Goal: Transaction & Acquisition: Purchase product/service

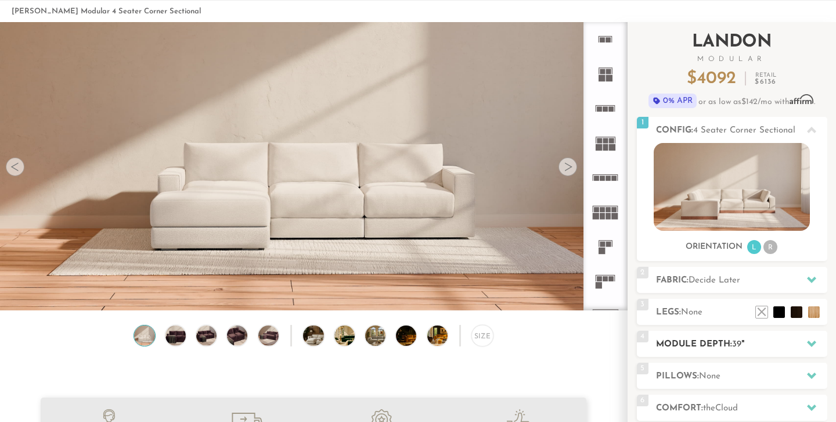
scroll to position [44, 0]
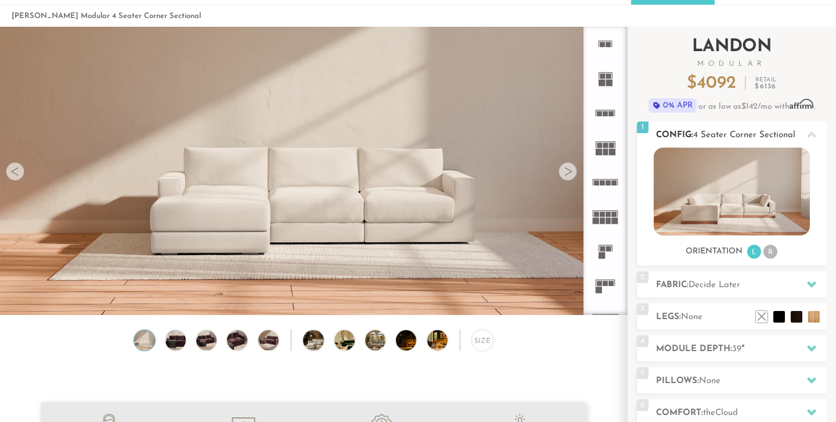
click at [718, 135] on span "4 Seater Corner Sectional" at bounding box center [744, 135] width 102 height 9
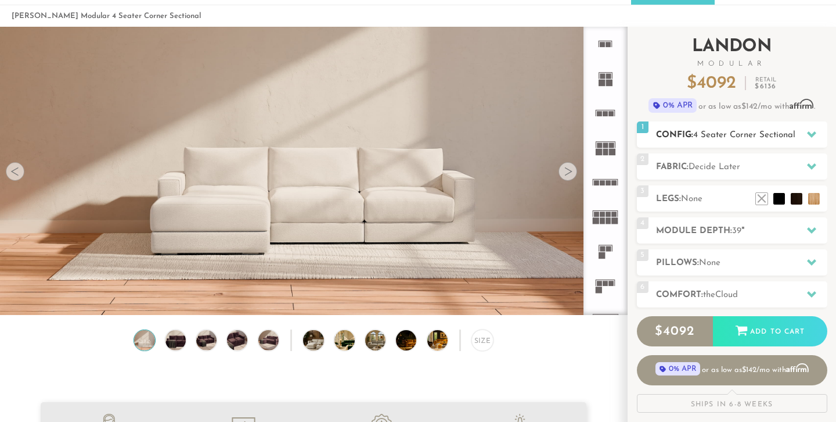
click at [718, 135] on span "4 Seater Corner Sectional" at bounding box center [744, 135] width 102 height 9
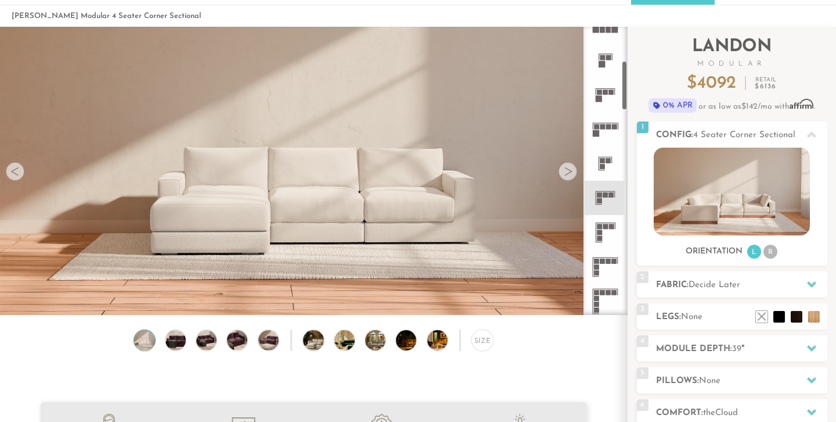
scroll to position [195, 0]
click at [601, 224] on rect at bounding box center [599, 222] width 5 height 5
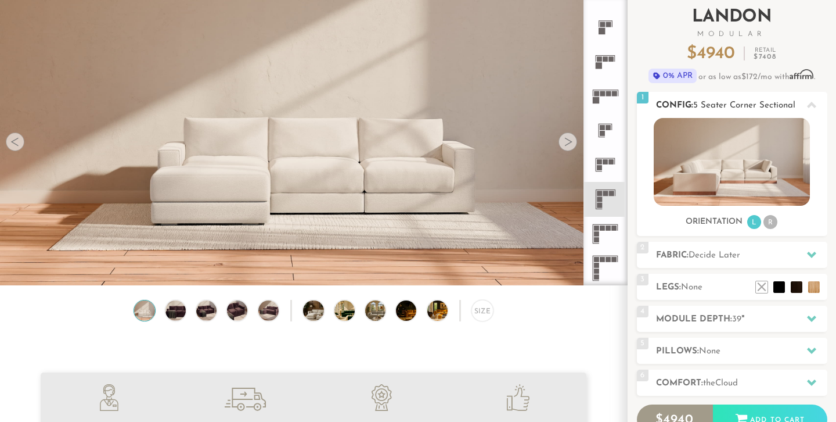
scroll to position [74, 0]
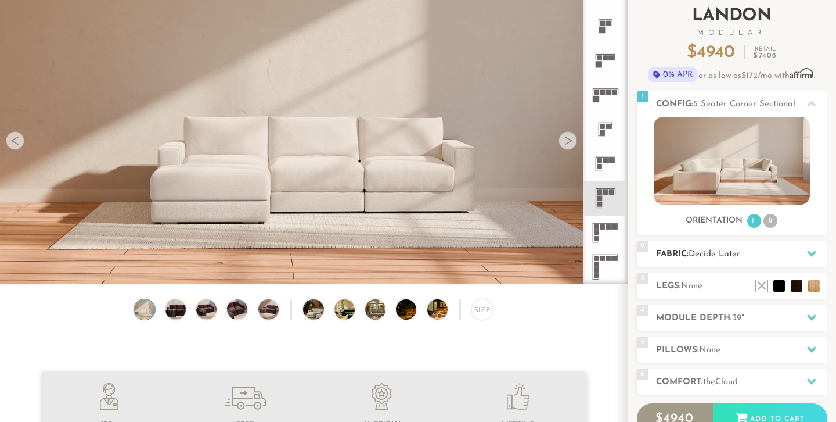
click at [718, 251] on span "Decide Later" at bounding box center [715, 254] width 52 height 9
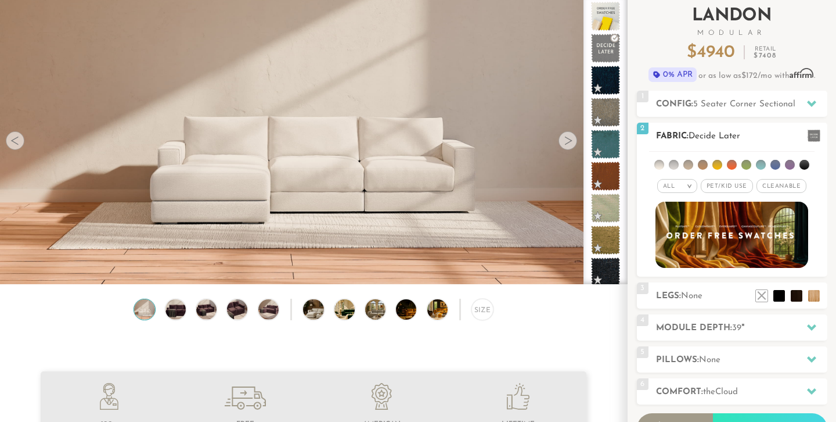
click at [748, 161] on li at bounding box center [747, 165] width 10 height 10
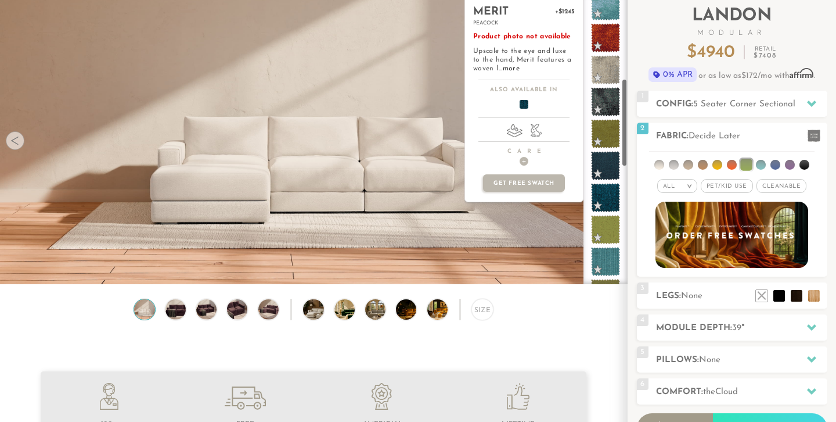
scroll to position [268, 0]
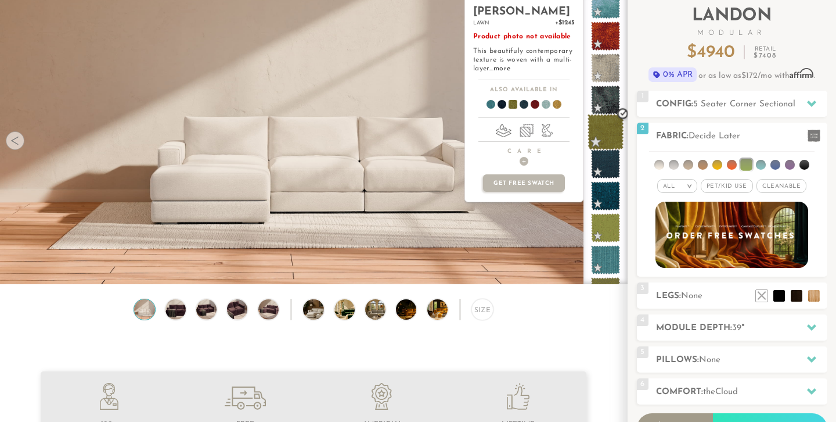
click at [600, 129] on span at bounding box center [606, 132] width 37 height 37
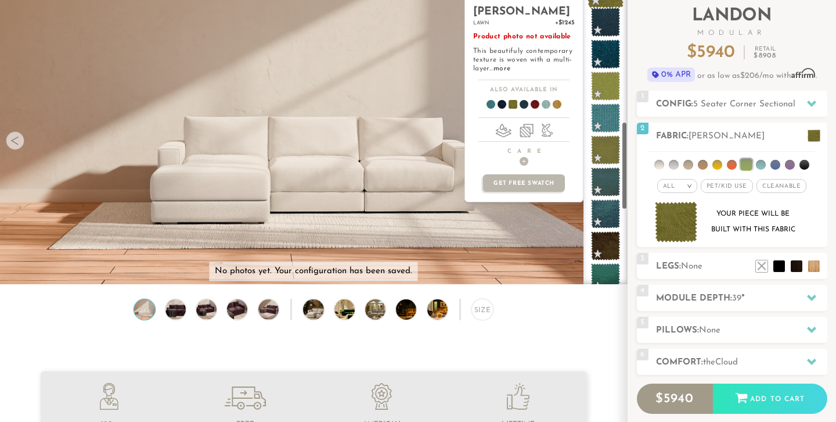
scroll to position [410, 0]
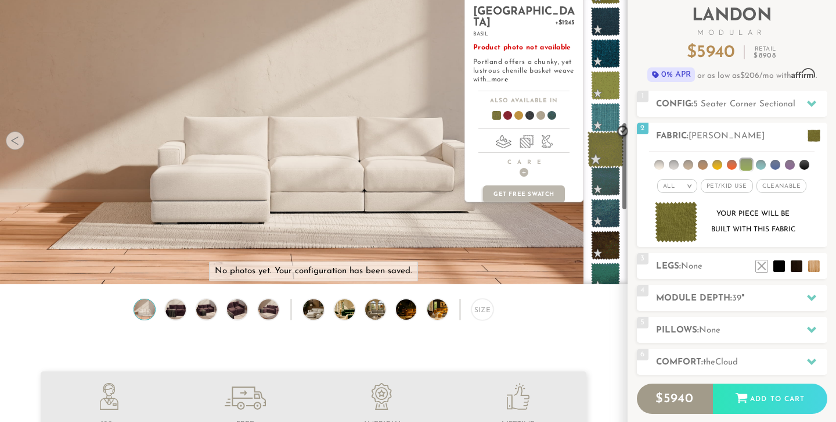
click at [606, 139] on span at bounding box center [606, 149] width 37 height 37
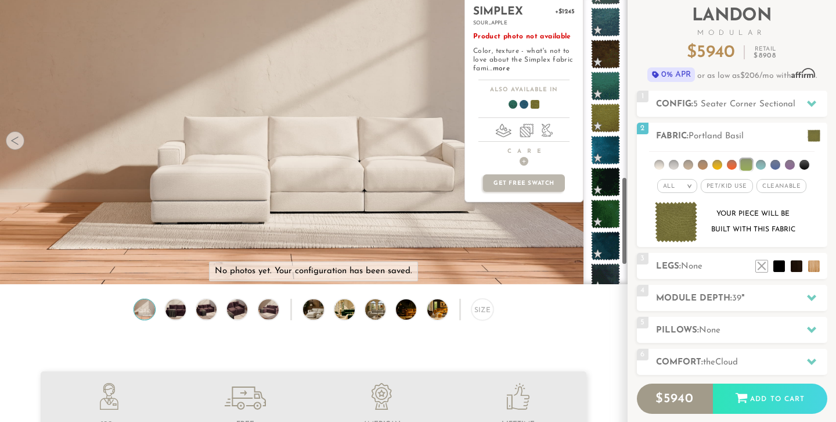
scroll to position [647, 0]
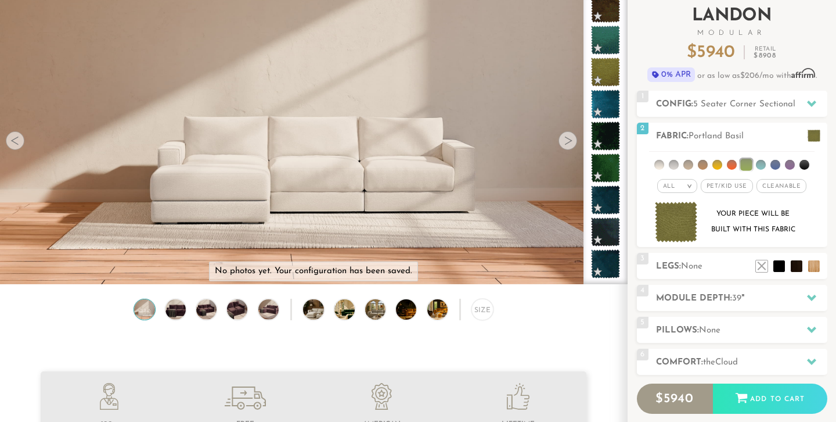
click at [806, 39] on div "Introducing [PERSON_NAME] Modular $ 5940 Retail $ 8908 $ 5940 Retail $ 8908 0% …" at bounding box center [732, 43] width 190 height 95
